Goal: Information Seeking & Learning: Learn about a topic

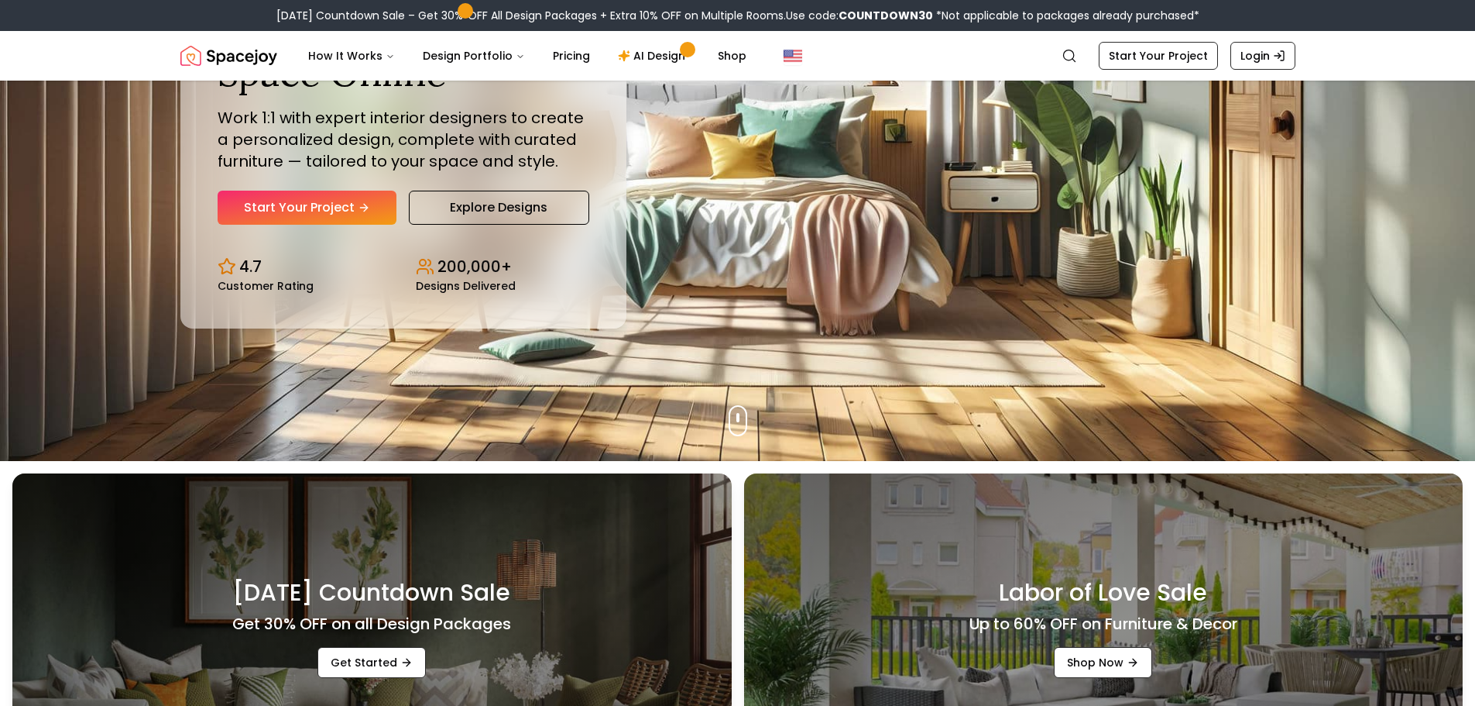
scroll to position [77, 0]
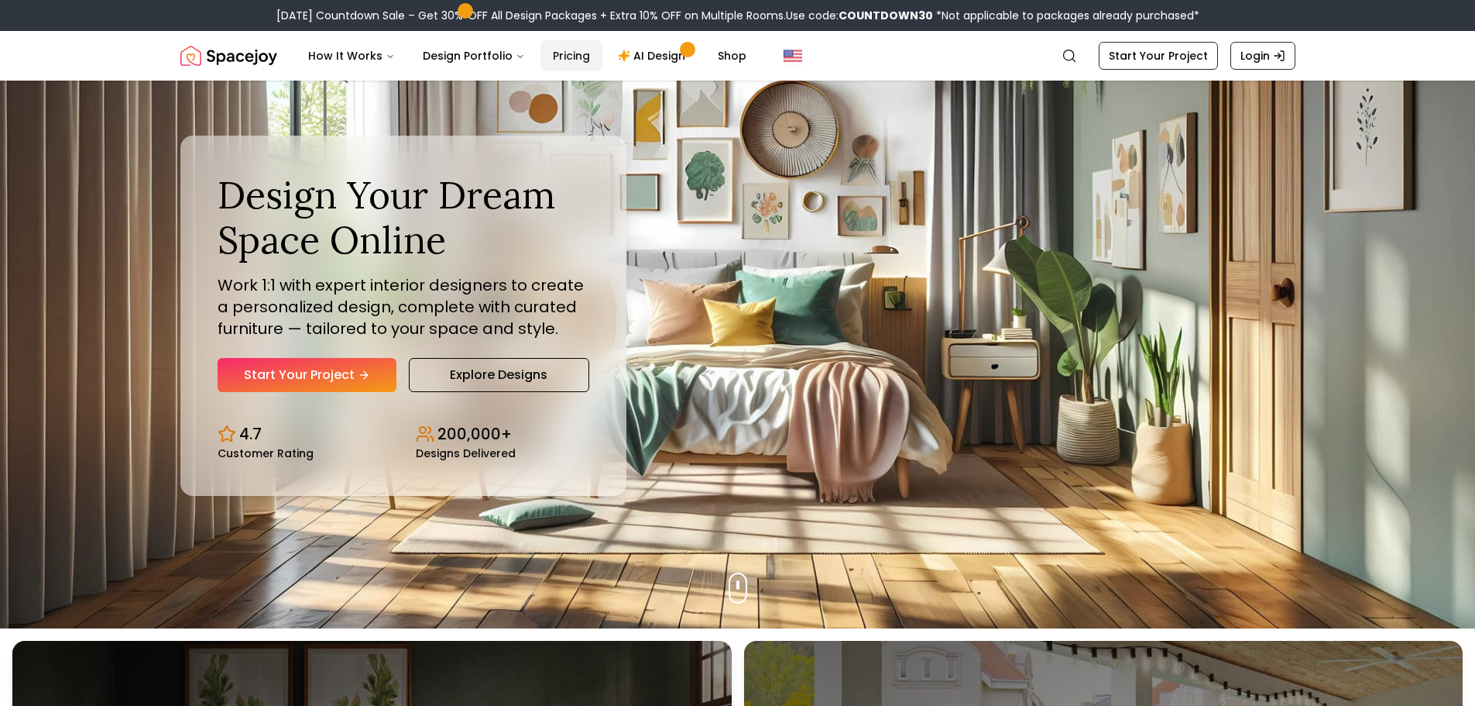
click at [568, 54] on link "Pricing" at bounding box center [572, 55] width 62 height 31
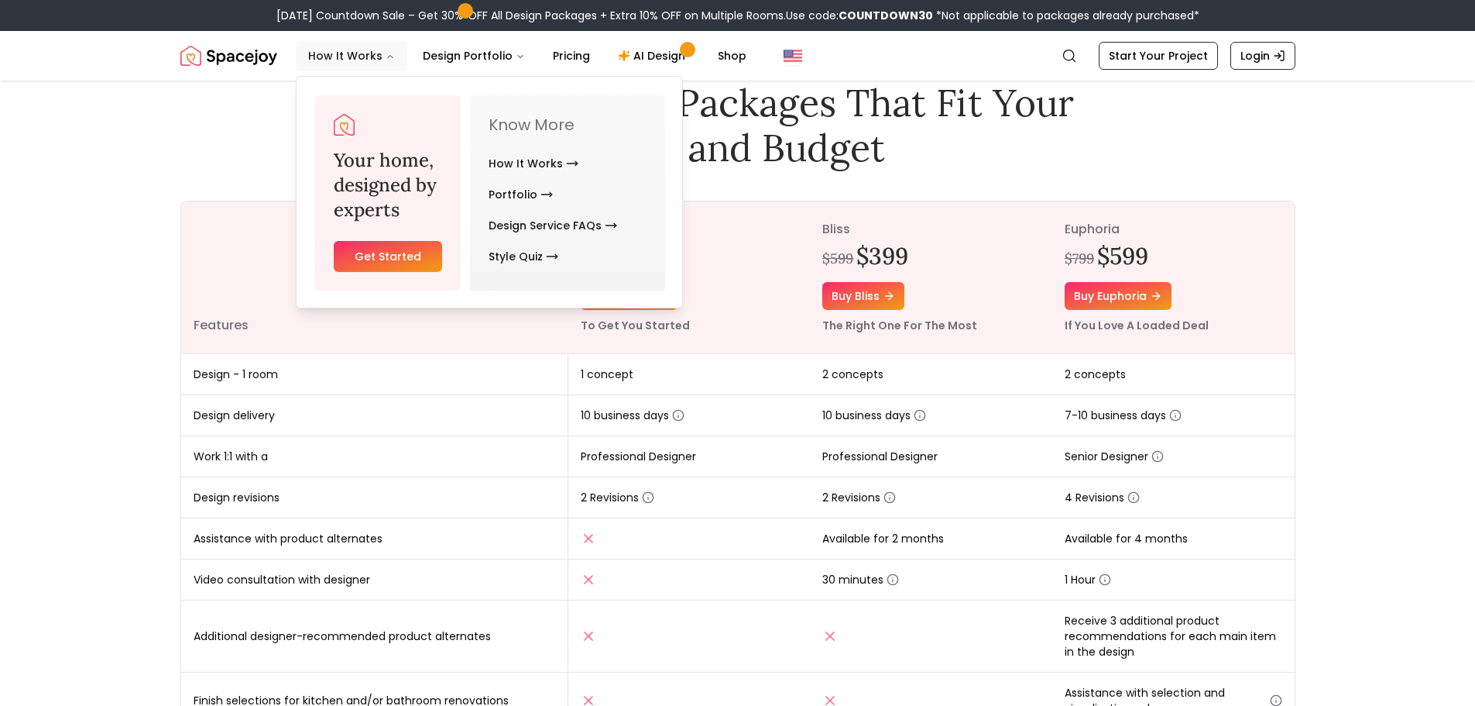
click at [339, 58] on button "How It Works" at bounding box center [352, 55] width 112 height 31
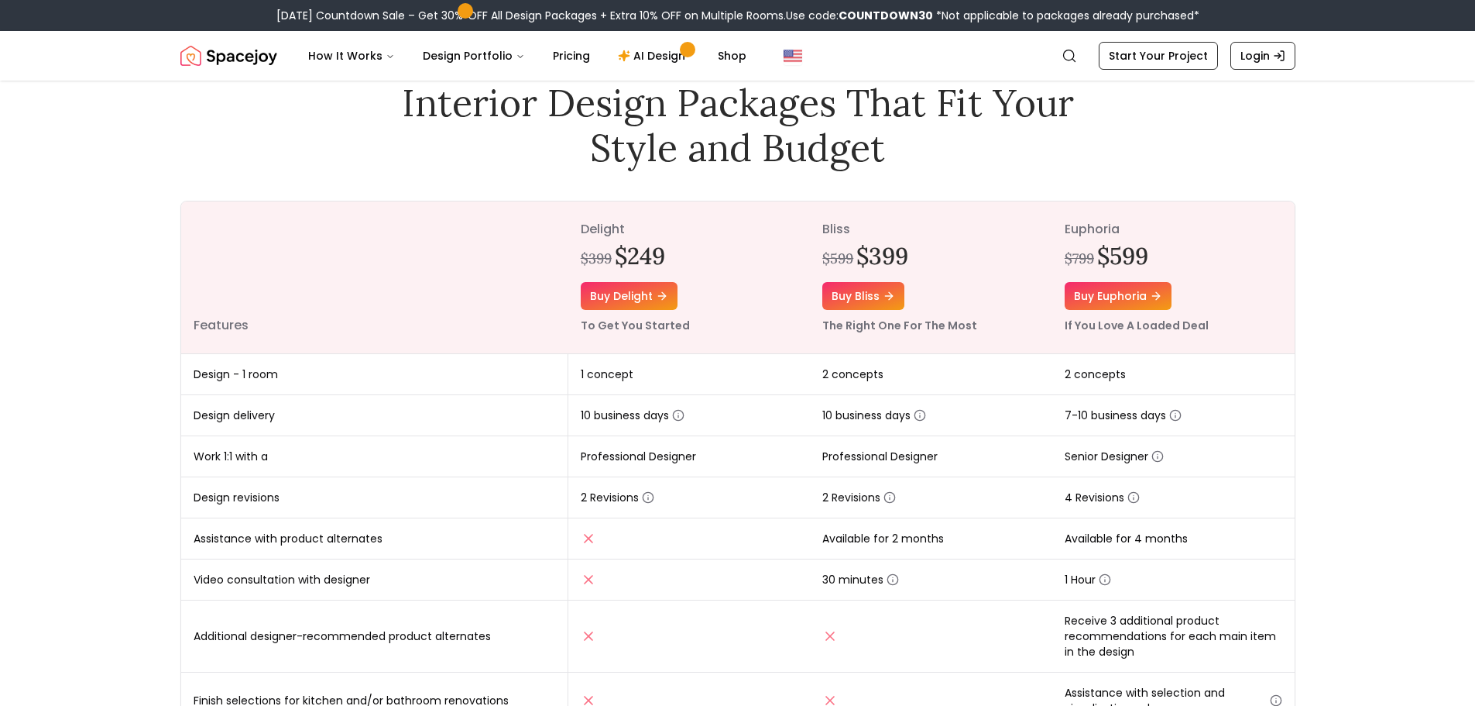
click at [241, 56] on img "Spacejoy" at bounding box center [228, 55] width 97 height 31
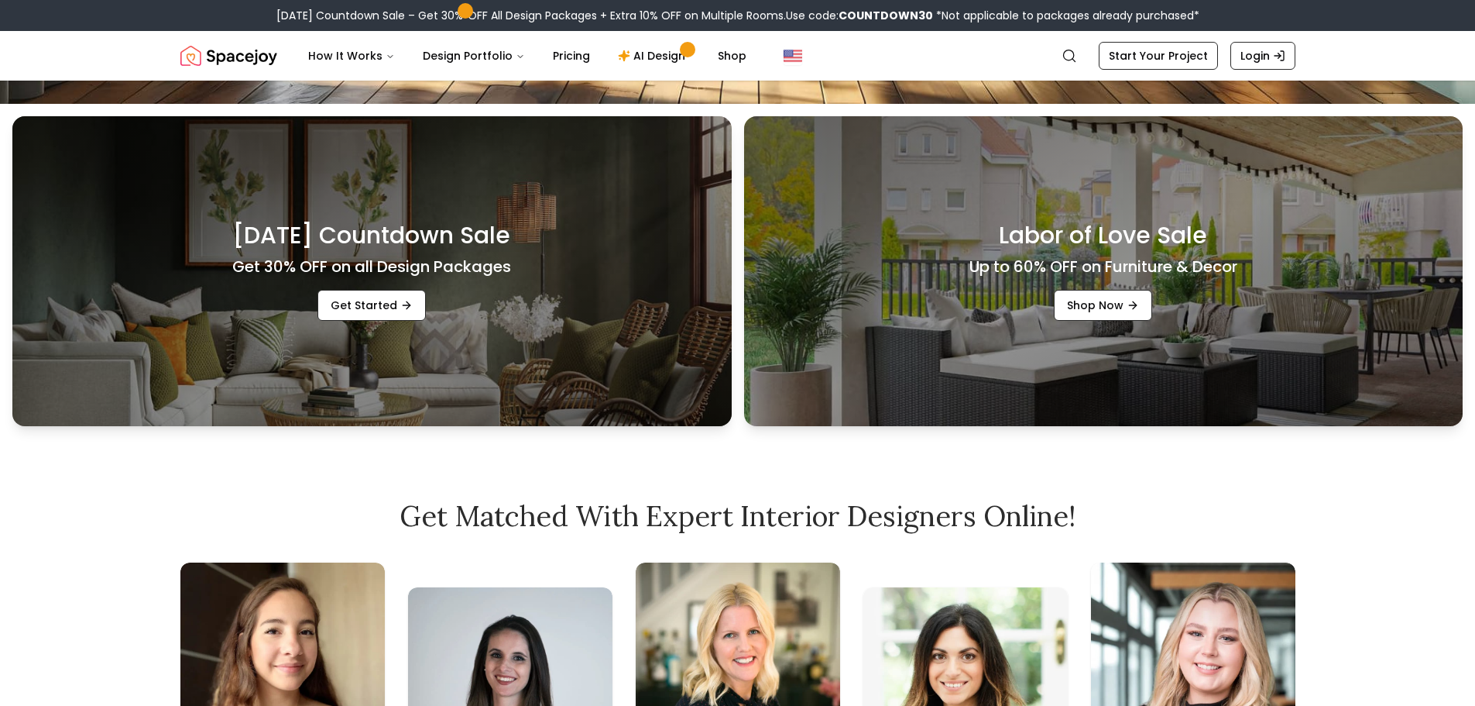
scroll to position [620, 0]
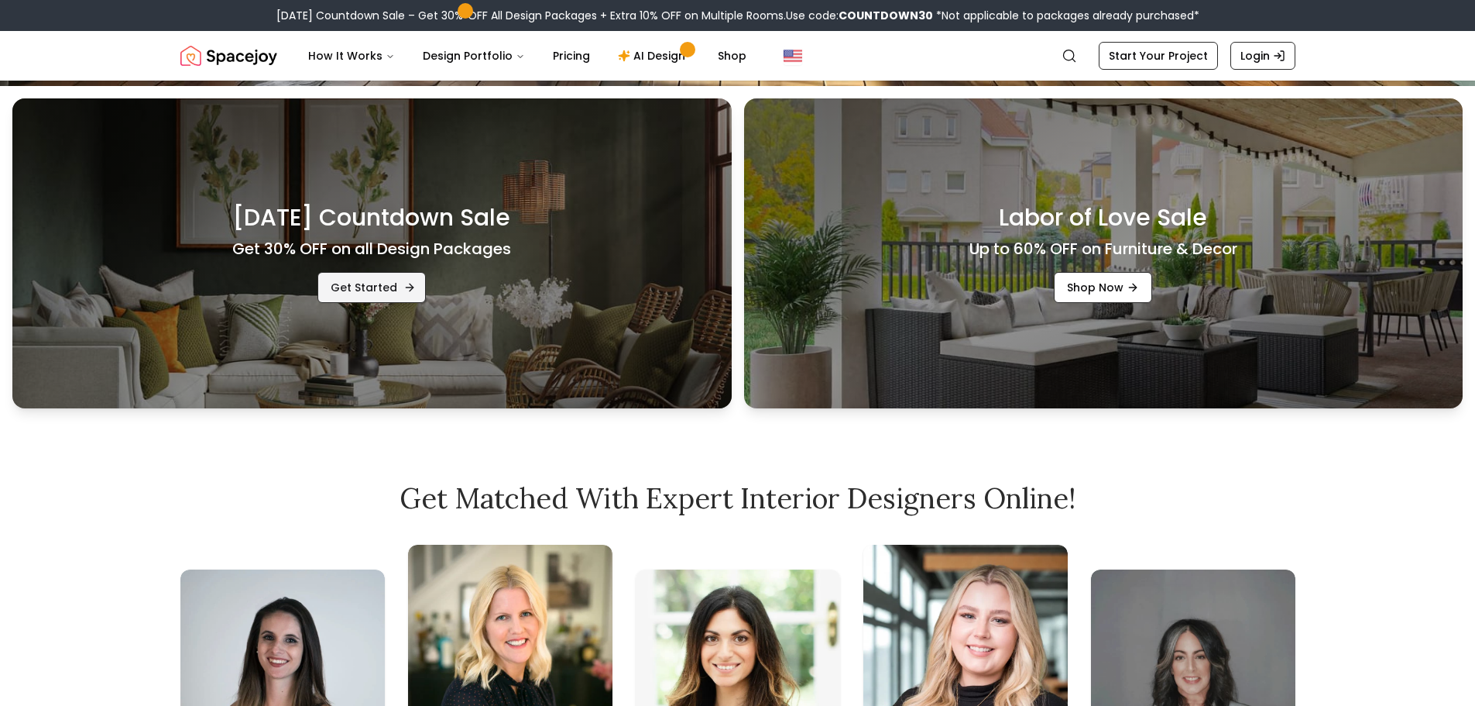
click at [379, 294] on link "Get Started" at bounding box center [372, 287] width 108 height 31
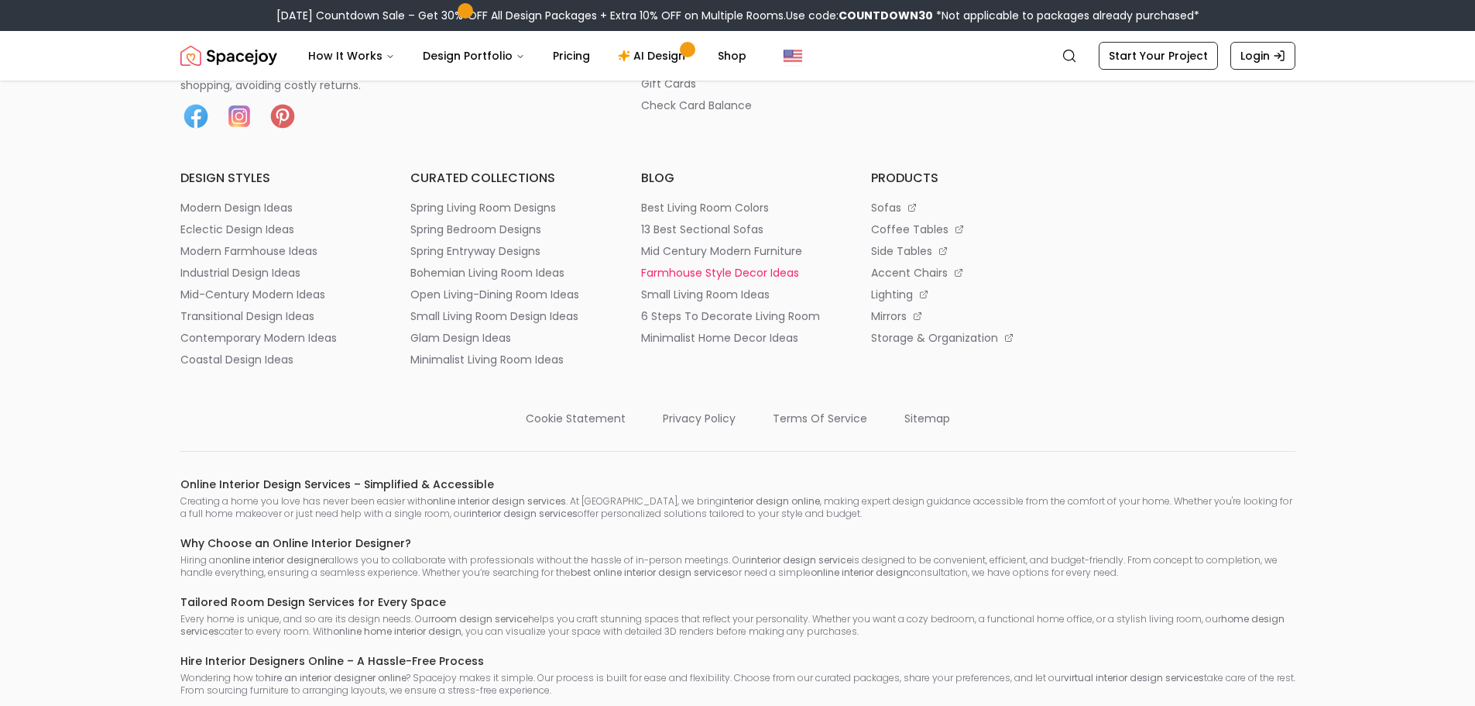
scroll to position [663, 0]
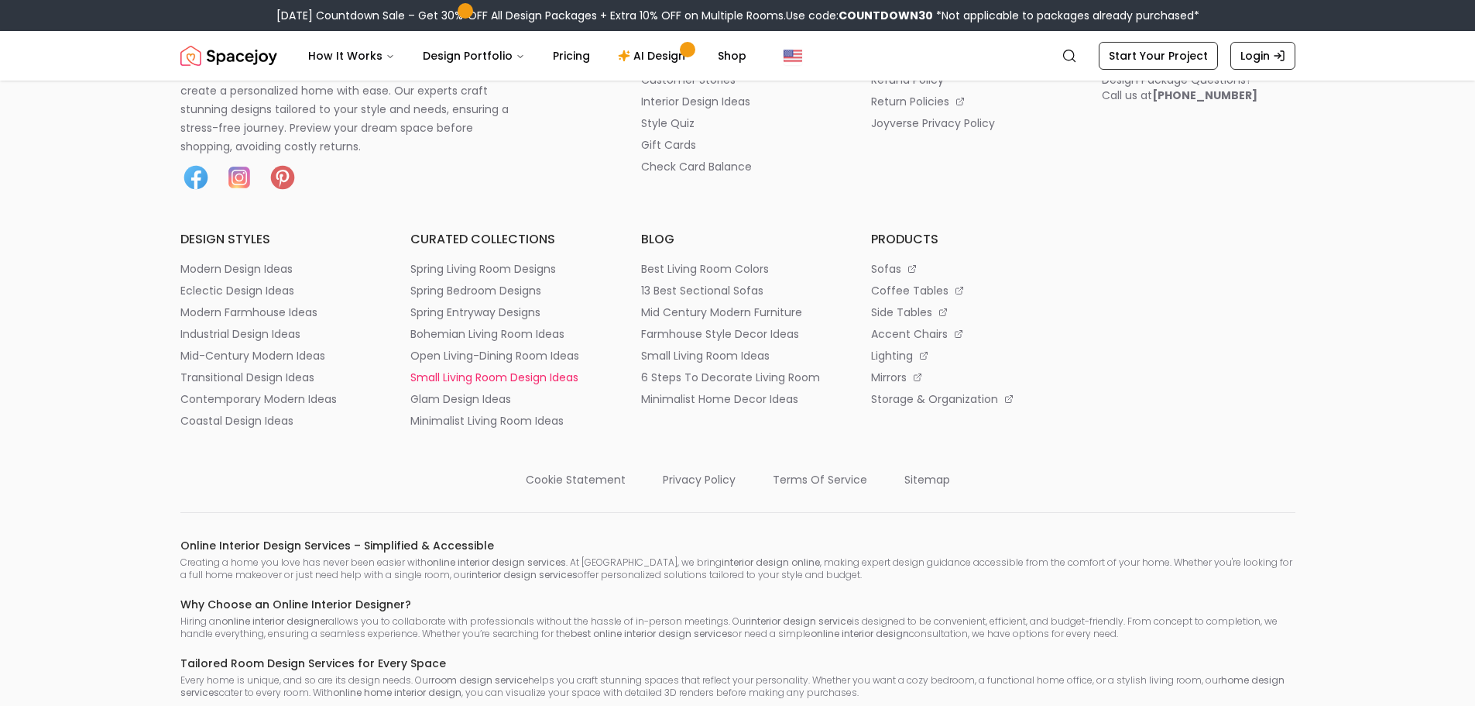
click at [445, 375] on p "small living room design ideas" at bounding box center [494, 376] width 168 height 15
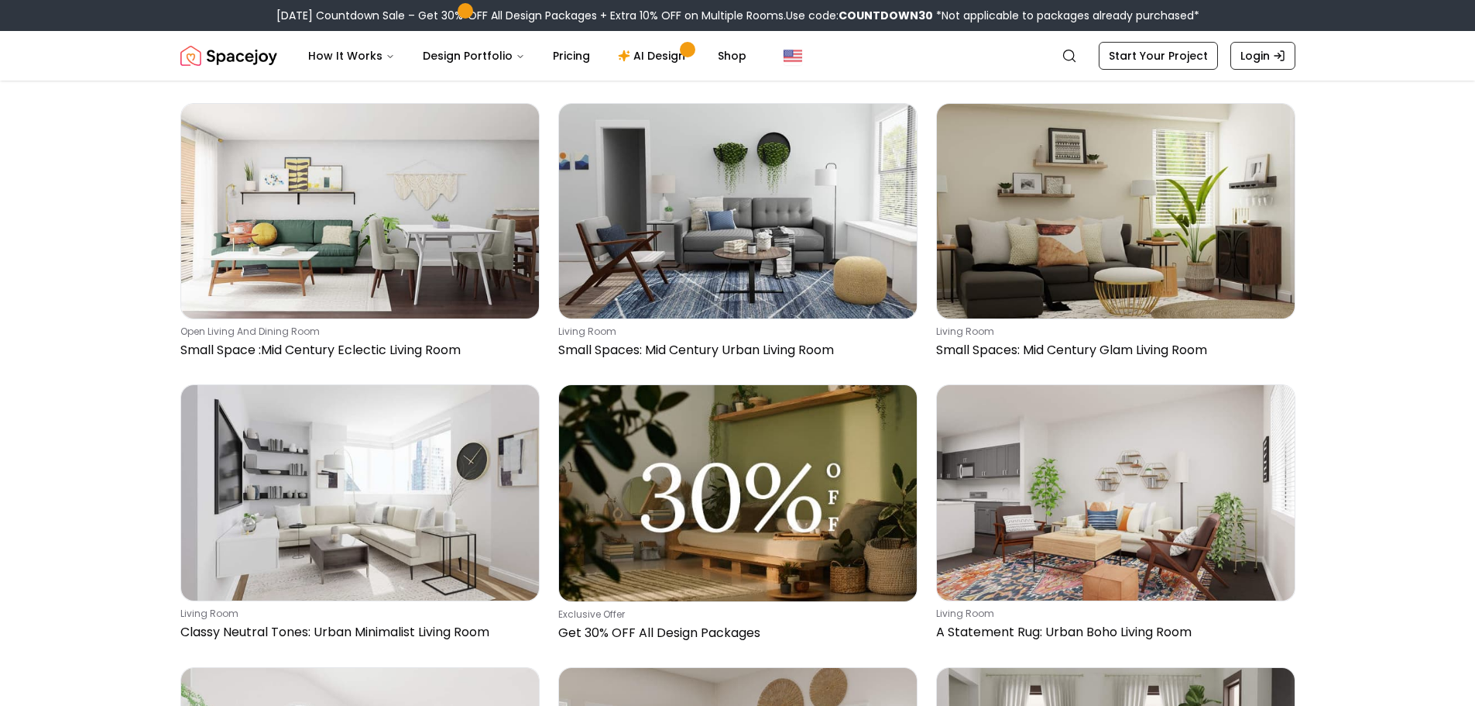
scroll to position [1239, 0]
